Goal: Information Seeking & Learning: Learn about a topic

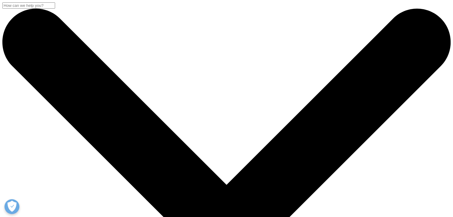
drag, startPoint x: 127, startPoint y: 80, endPoint x: 131, endPoint y: 87, distance: 7.6
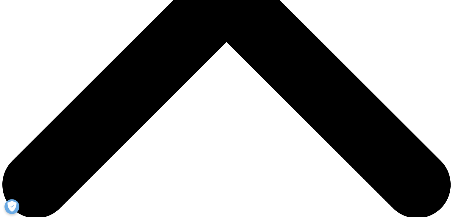
scroll to position [268, 0]
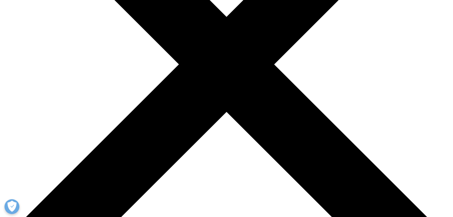
scroll to position [228, 0]
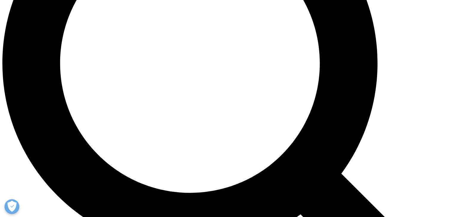
scroll to position [552, 0]
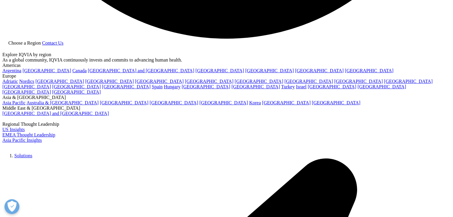
scroll to position [1197, 0]
